Goal: Check status: Verify the current state of an ongoing process or item

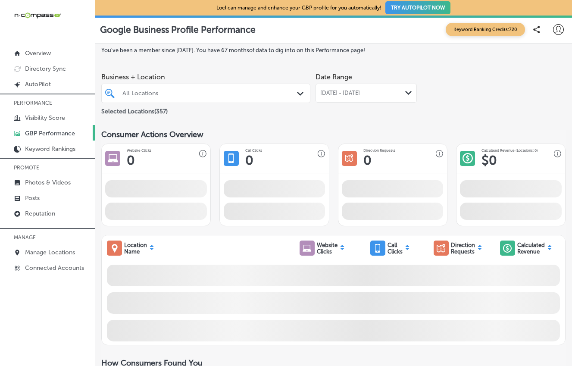
click at [206, 90] on div "All Locations" at bounding box center [209, 93] width 175 height 7
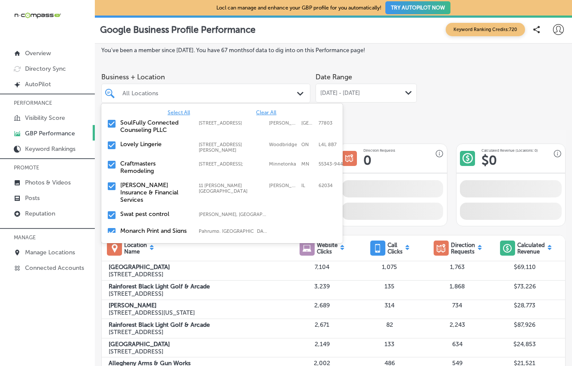
click at [262, 113] on span "Clear All" at bounding box center [266, 112] width 20 height 6
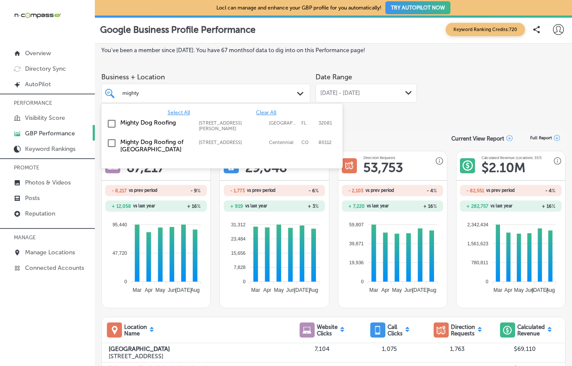
click at [158, 144] on label "Mighty Dog Roofing of [GEOGRAPHIC_DATA]" at bounding box center [155, 145] width 70 height 15
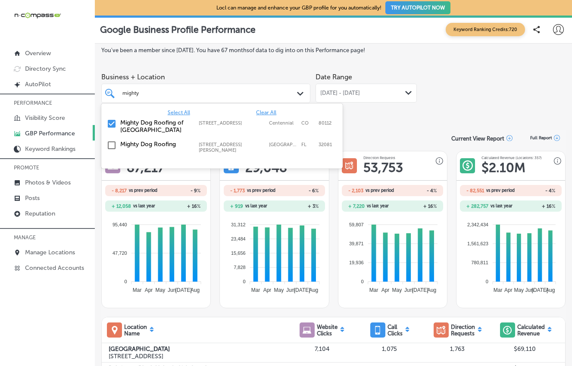
type input "mighty"
click at [359, 97] on div "[DATE] - [DATE] Path Created with Sketch." at bounding box center [365, 93] width 101 height 19
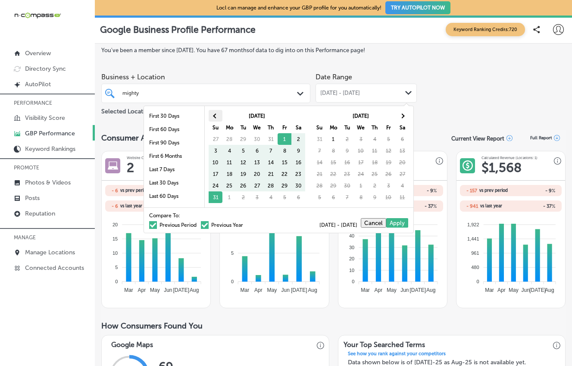
click at [217, 115] on span at bounding box center [215, 115] width 5 height 5
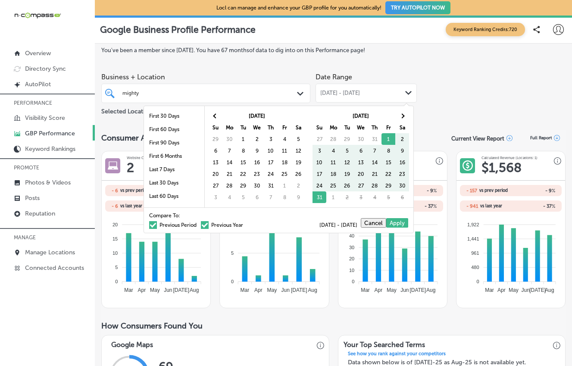
click at [217, 115] on span at bounding box center [215, 115] width 5 height 5
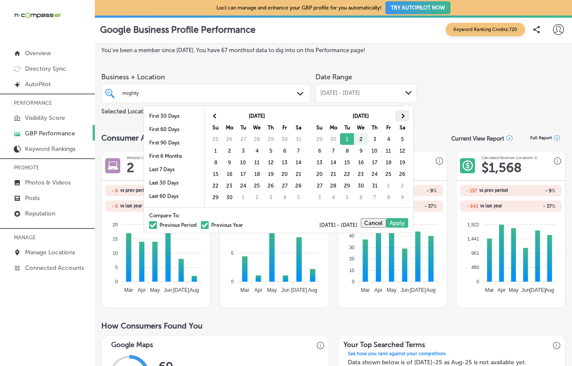
click at [400, 116] on span at bounding box center [402, 115] width 5 height 5
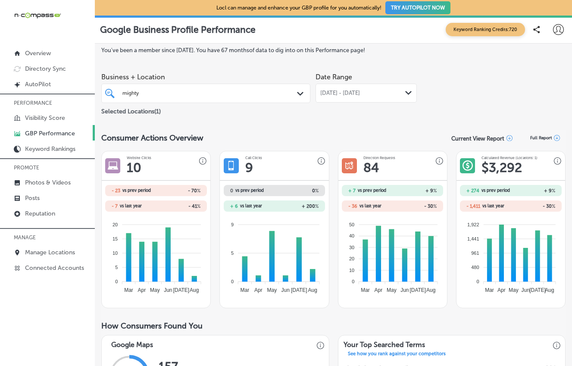
click at [380, 87] on div "[DATE] - [DATE] Path Created with Sketch." at bounding box center [365, 93] width 101 height 19
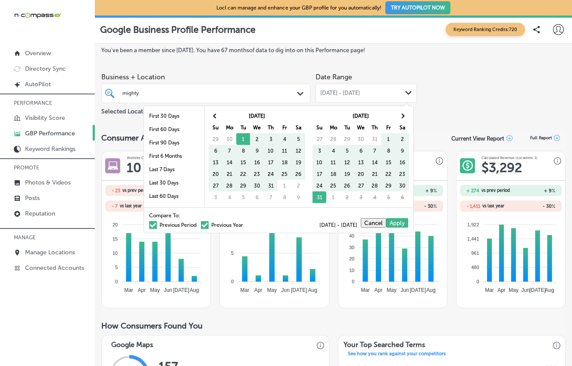
click at [201, 223] on span at bounding box center [205, 225] width 8 height 8
click at [245, 224] on input "Previous Year" at bounding box center [245, 224] width 0 height 0
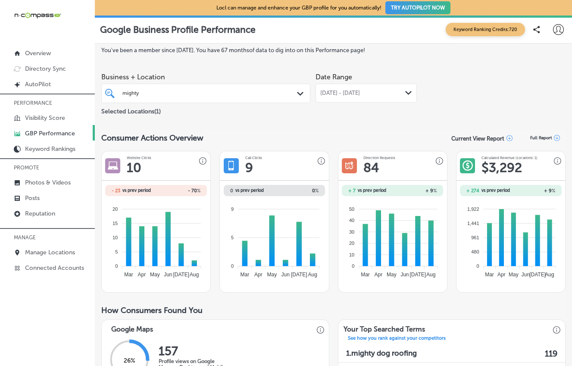
click at [373, 96] on div "[DATE] - [DATE] Path Created with Sketch." at bounding box center [365, 93] width 101 height 19
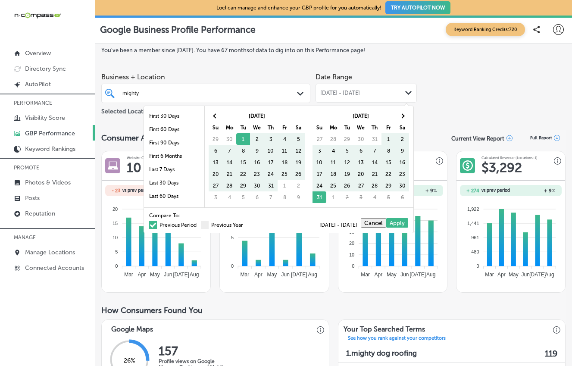
click at [149, 225] on span at bounding box center [153, 225] width 8 height 8
click at [198, 224] on input "Previous Period" at bounding box center [198, 224] width 0 height 0
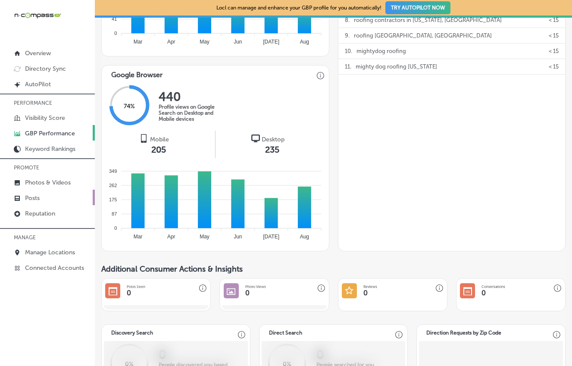
scroll to position [377, 0]
